Goal: Task Accomplishment & Management: Manage account settings

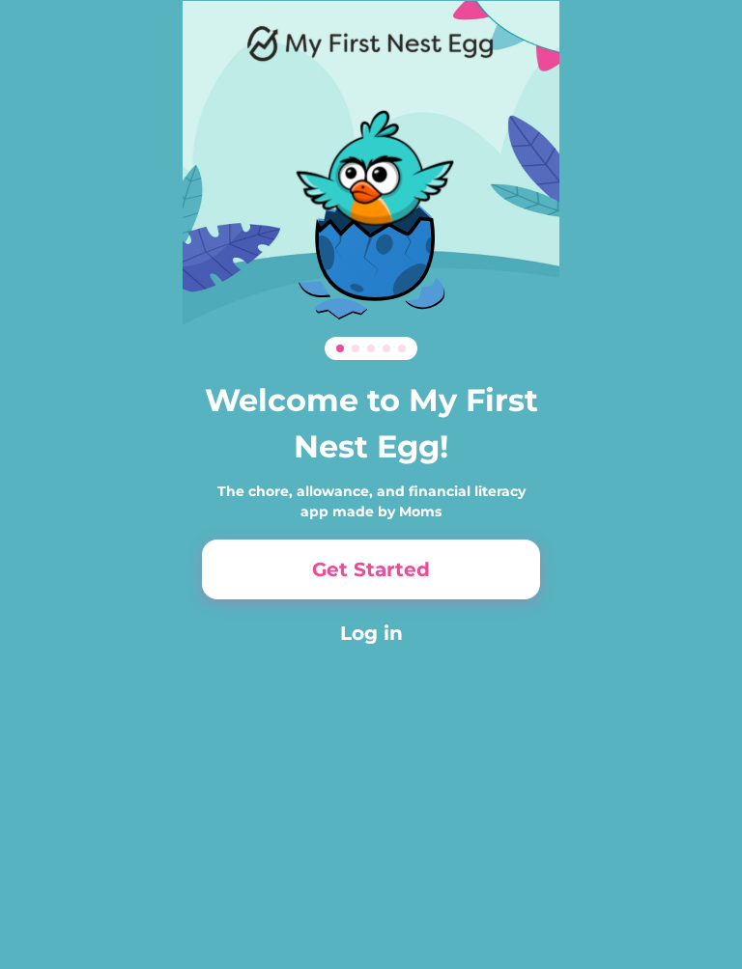
click at [390, 646] on button "Log in" at bounding box center [371, 633] width 338 height 29
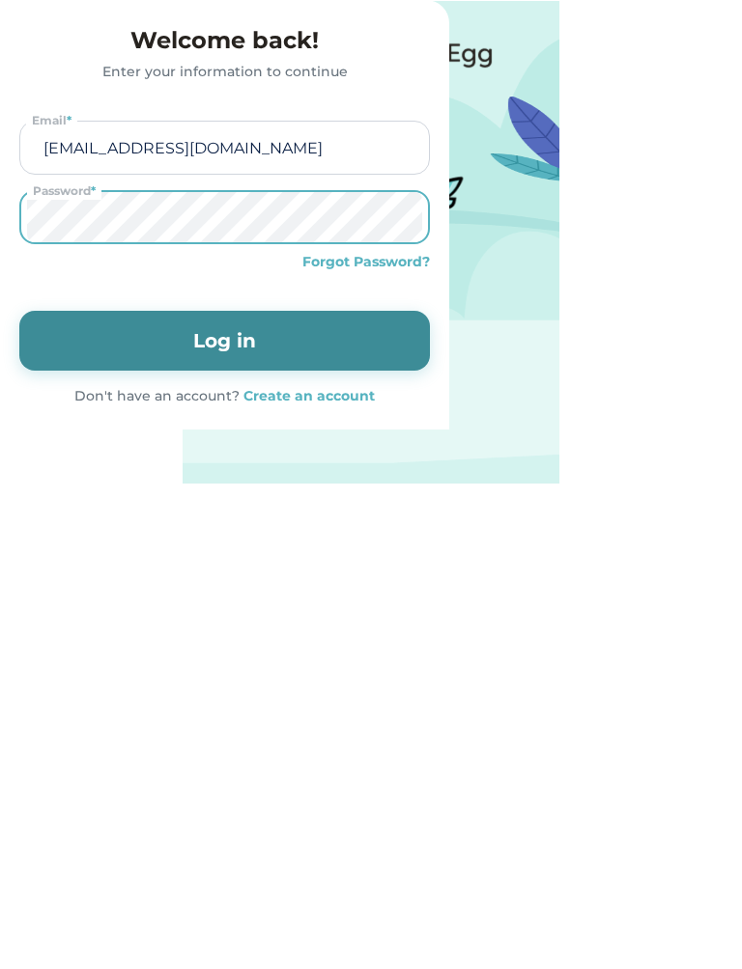
click at [430, 272] on div "Forgot Password?" at bounding box center [365, 262] width 127 height 20
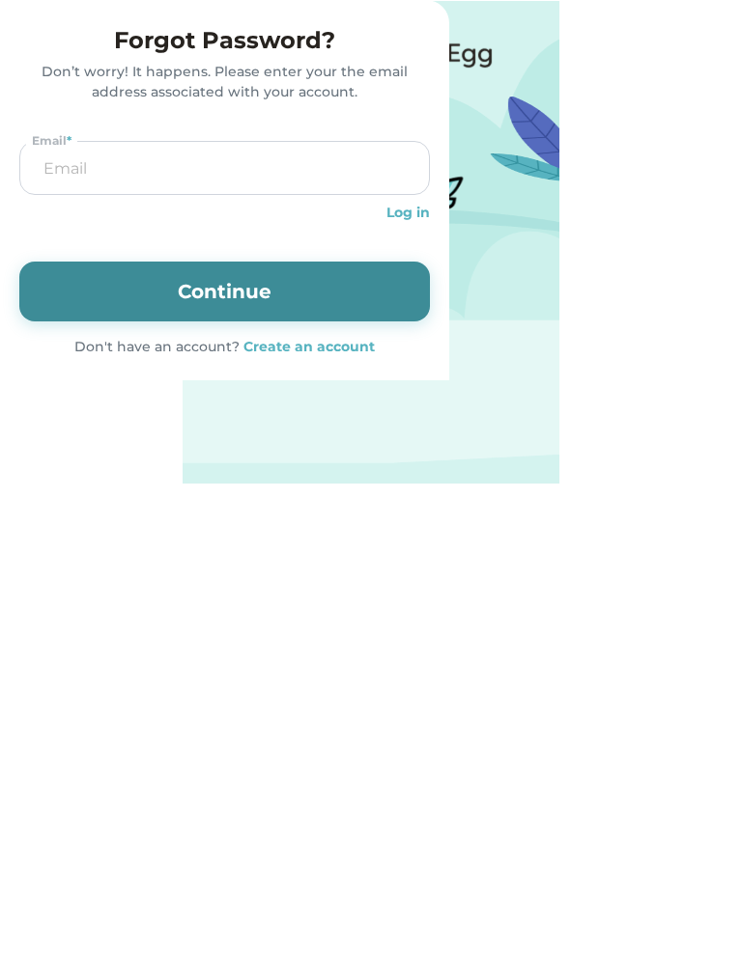
click at [423, 194] on input "email" at bounding box center [224, 168] width 397 height 52
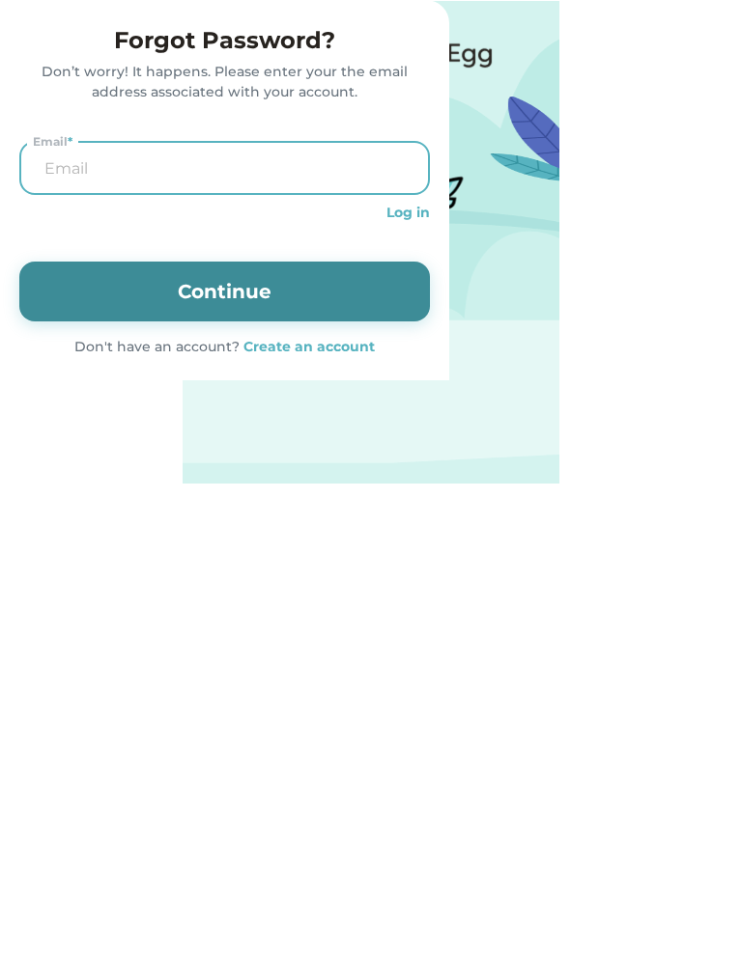
type input "g"
type input "[EMAIL_ADDRESS][DOMAIN_NAME]"
click at [430, 322] on button "Continue" at bounding box center [224, 292] width 410 height 60
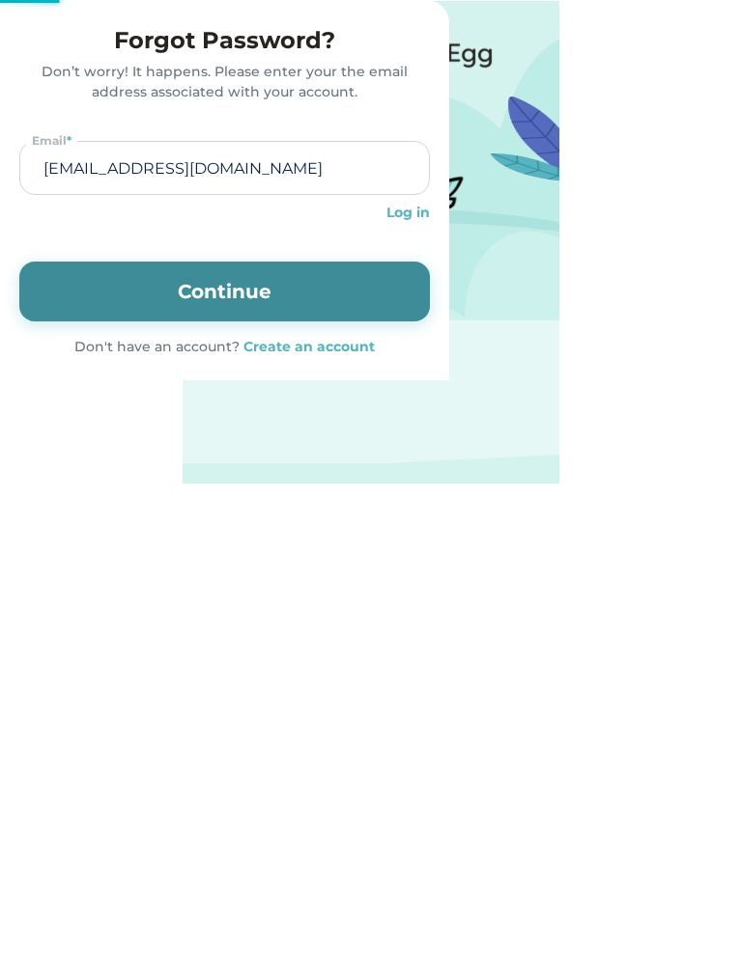
click at [430, 322] on button "Continue" at bounding box center [224, 292] width 410 height 60
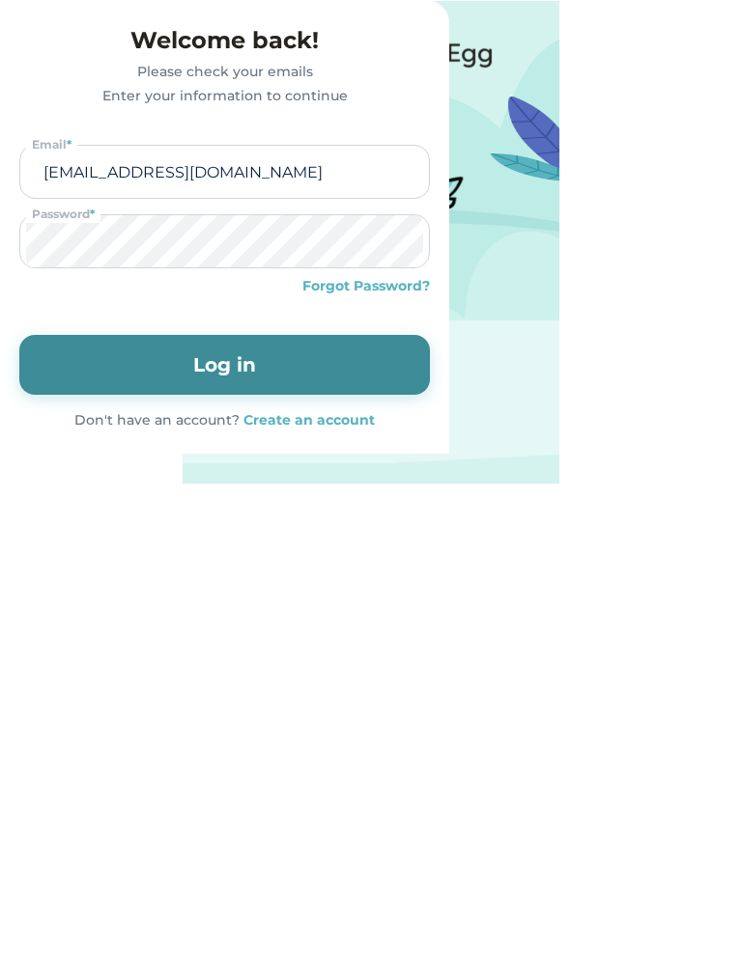
click at [430, 395] on button "Log in" at bounding box center [224, 365] width 410 height 60
click at [408, 395] on button "Log in" at bounding box center [224, 365] width 410 height 60
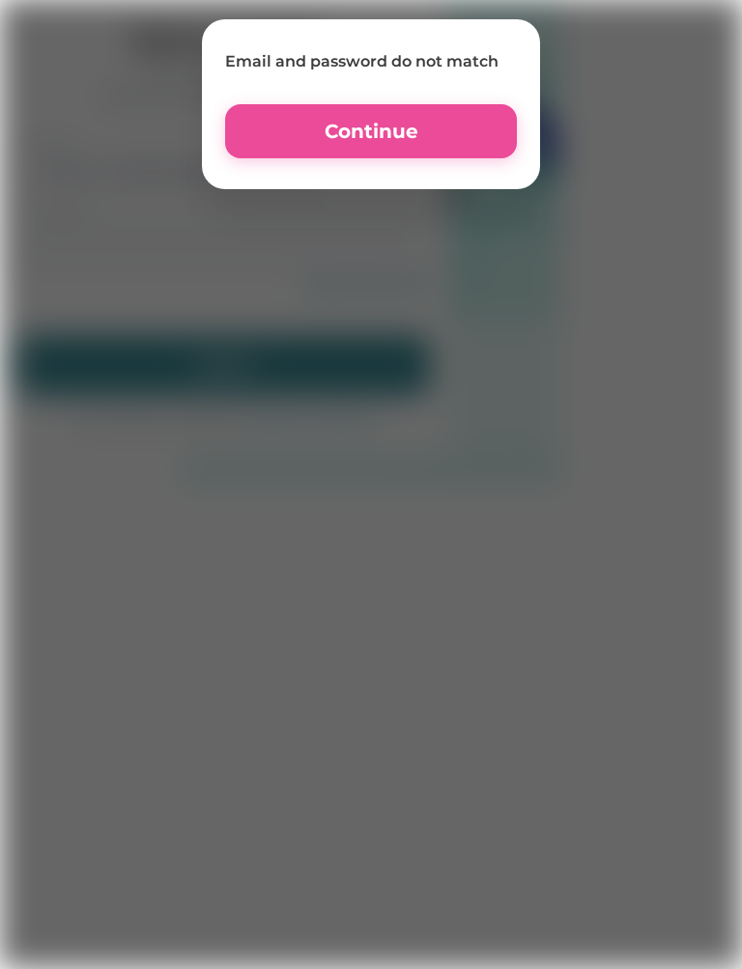
click at [438, 606] on div at bounding box center [371, 483] width 742 height 969
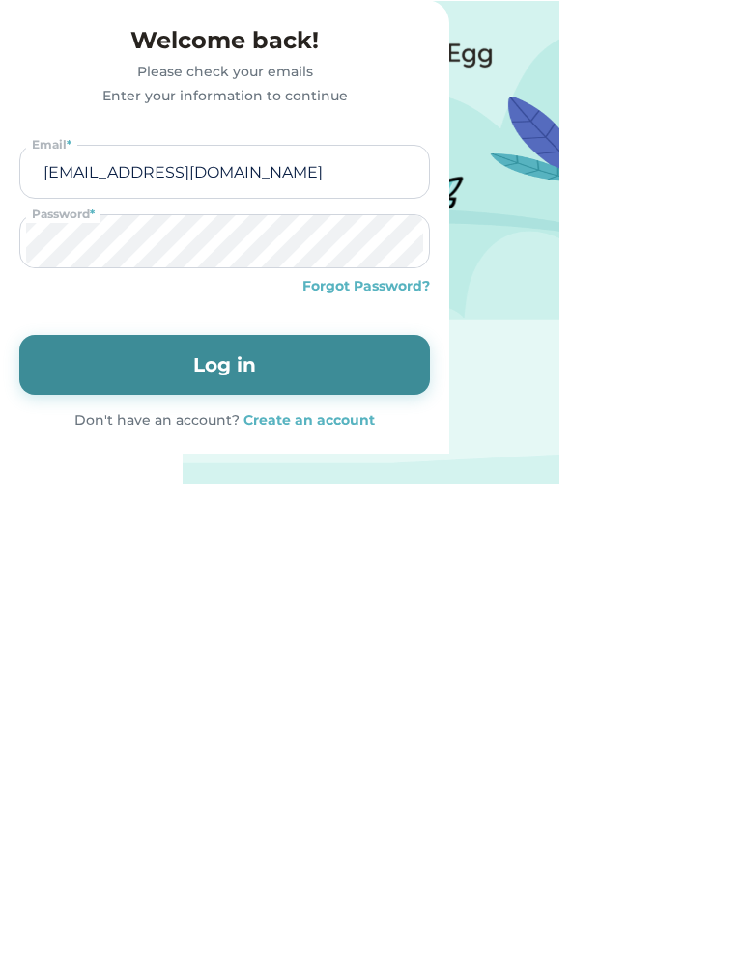
click at [427, 395] on button "Log in" at bounding box center [224, 365] width 410 height 60
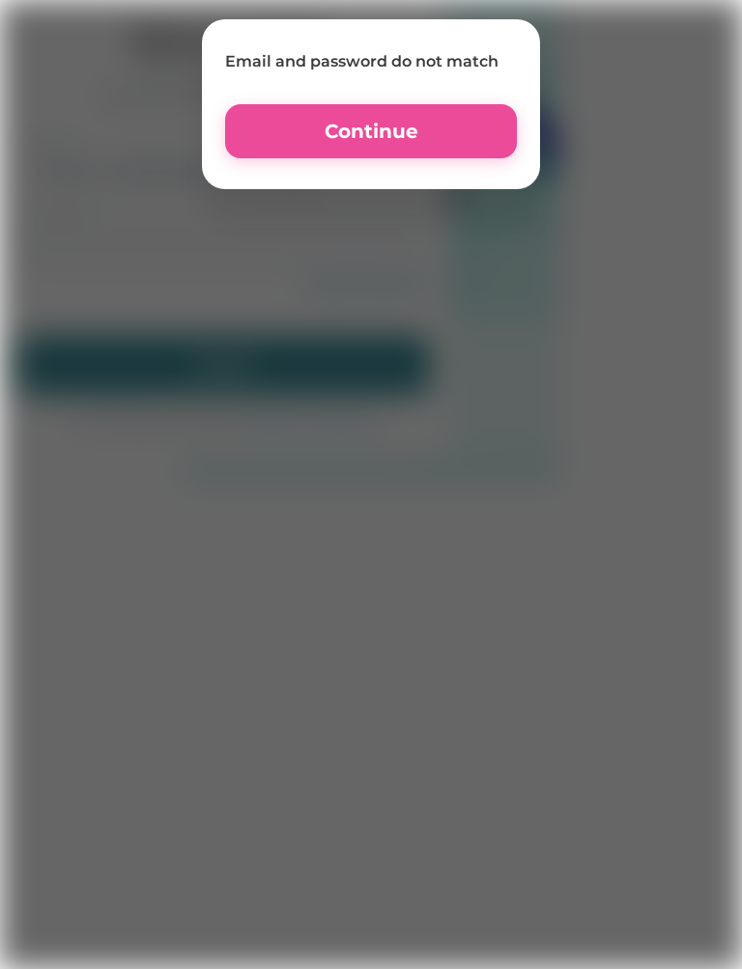
click at [457, 130] on button "Continue" at bounding box center [371, 131] width 292 height 54
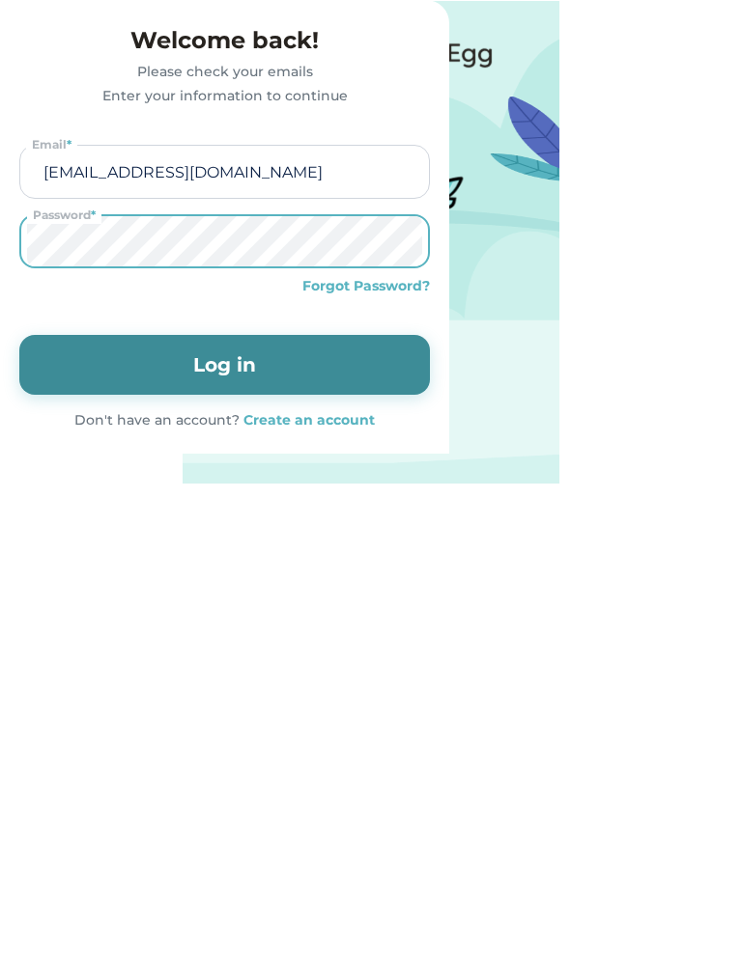
click at [424, 395] on button "Log in" at bounding box center [224, 365] width 410 height 60
